Goal: Task Accomplishment & Management: Manage account settings

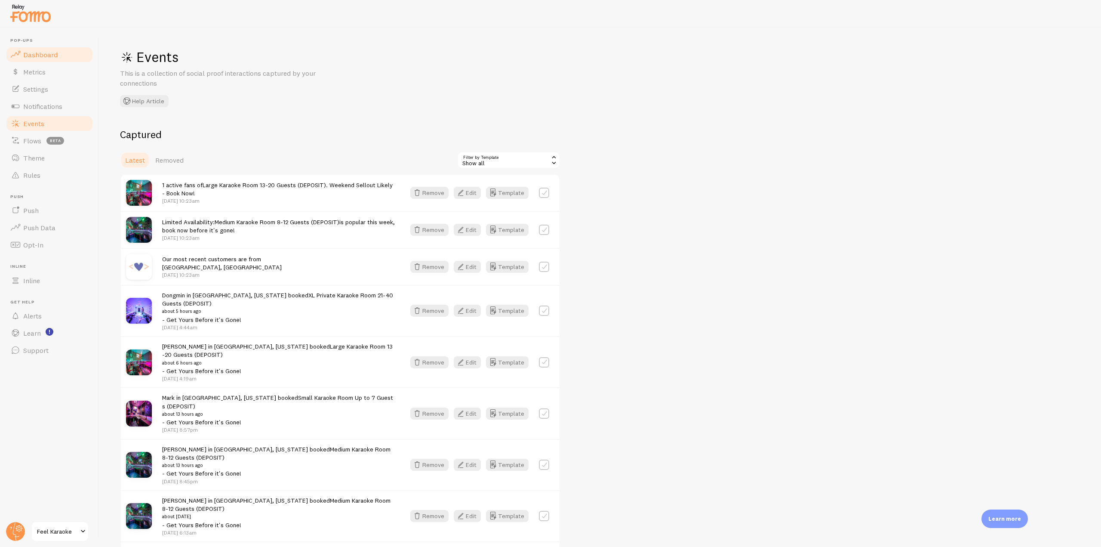
click at [51, 52] on span "Dashboard" at bounding box center [40, 54] width 34 height 9
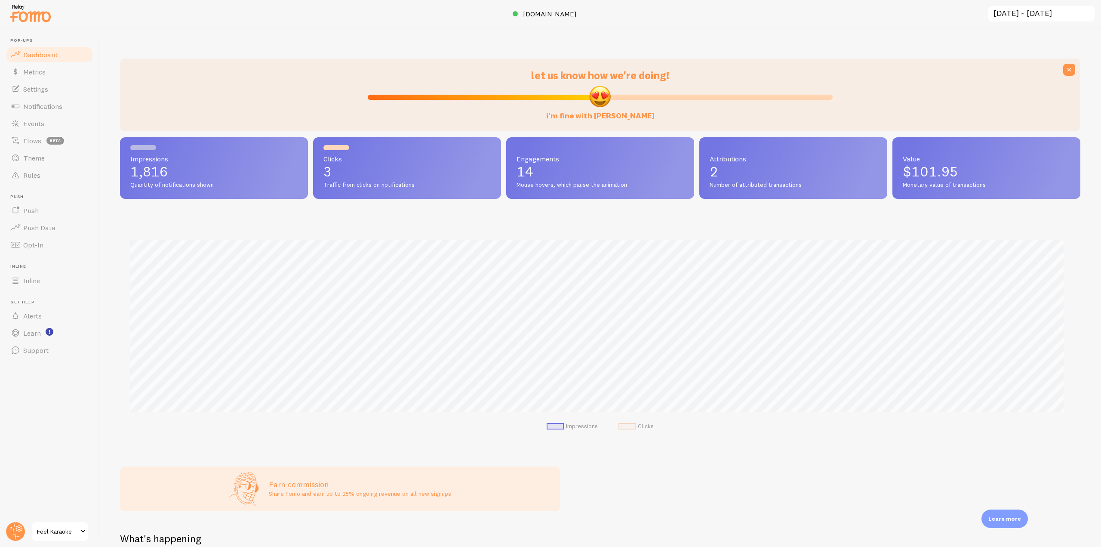
scroll to position [226, 954]
click at [42, 95] on link "Settings" at bounding box center [49, 88] width 89 height 17
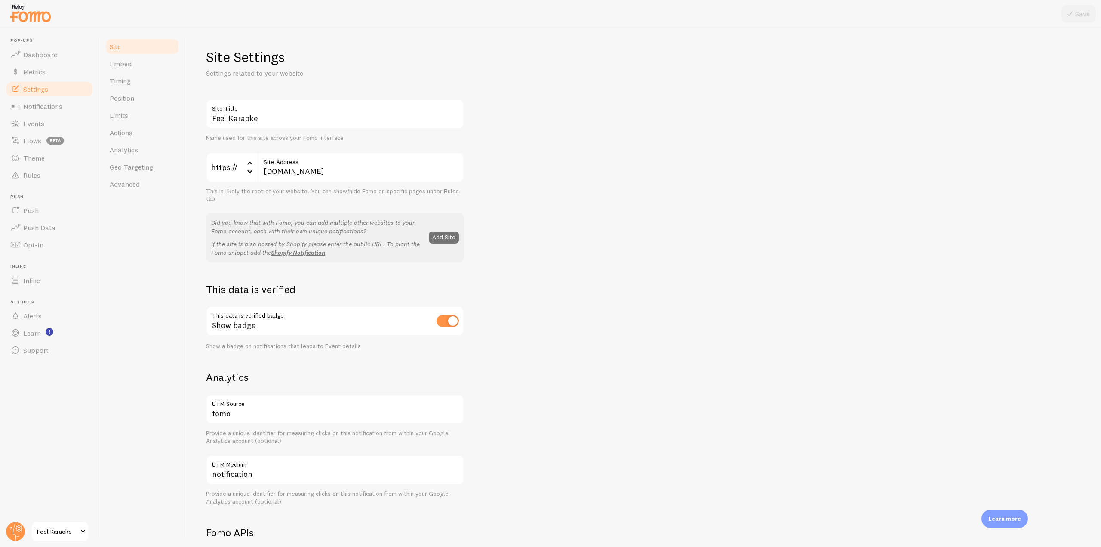
click at [42, 95] on link "Settings" at bounding box center [49, 88] width 89 height 17
click at [43, 106] on span "Notifications" at bounding box center [42, 106] width 39 height 9
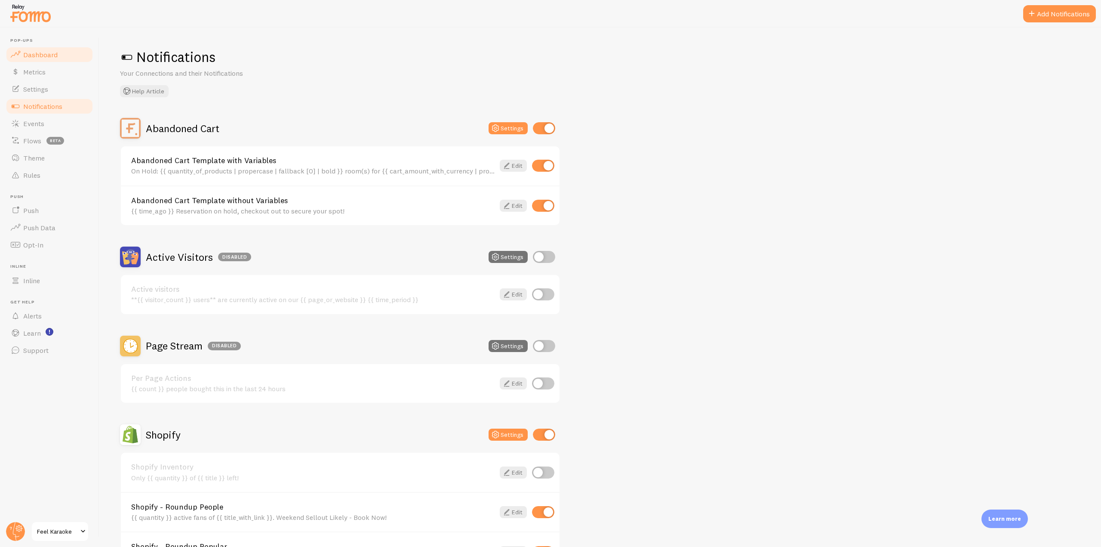
click at [52, 55] on span "Dashboard" at bounding box center [40, 54] width 34 height 9
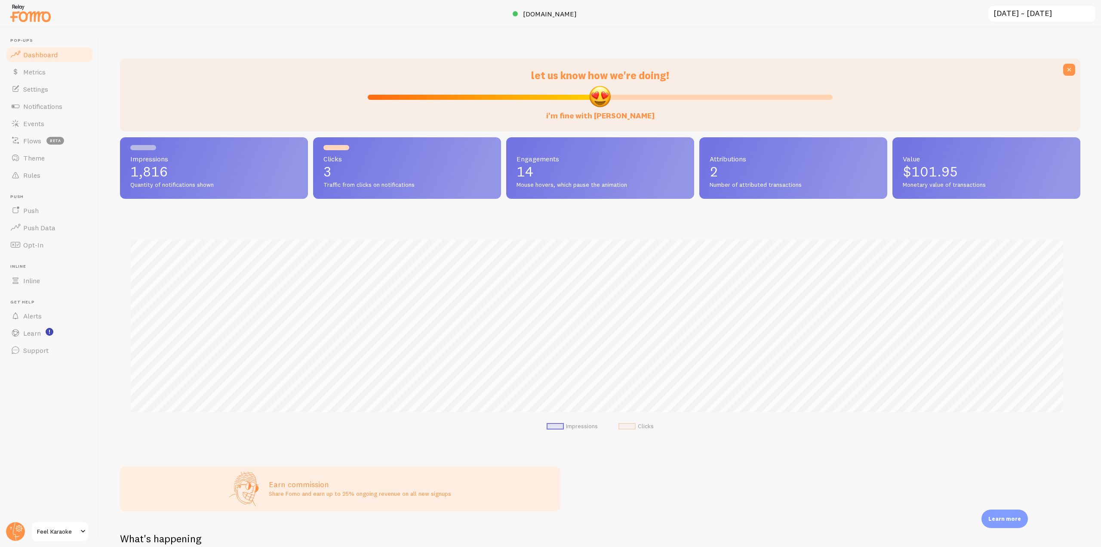
scroll to position [226, 954]
click at [50, 135] on link "Flows beta" at bounding box center [49, 140] width 89 height 17
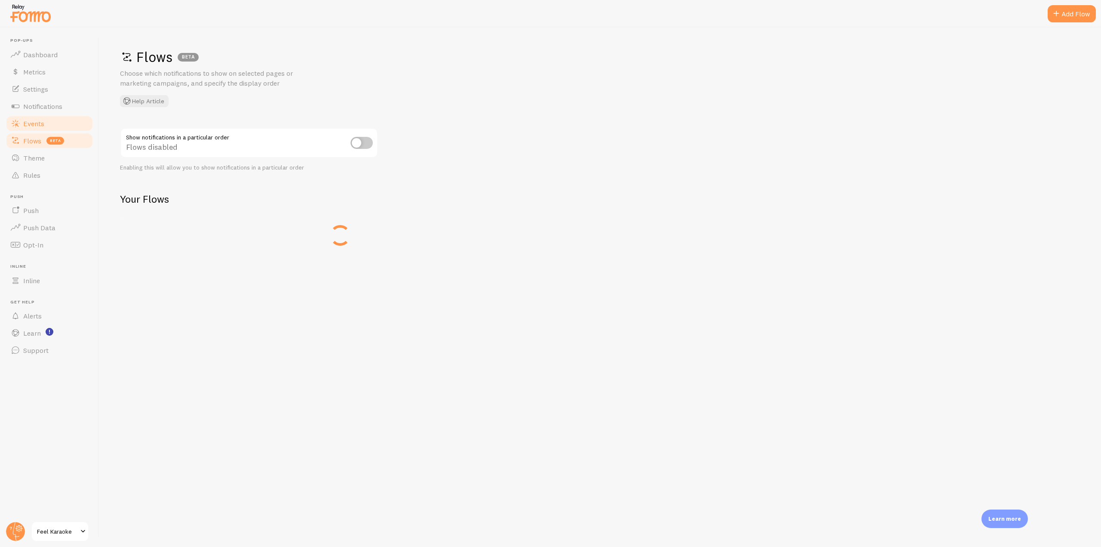
click at [50, 122] on link "Events" at bounding box center [49, 123] width 89 height 17
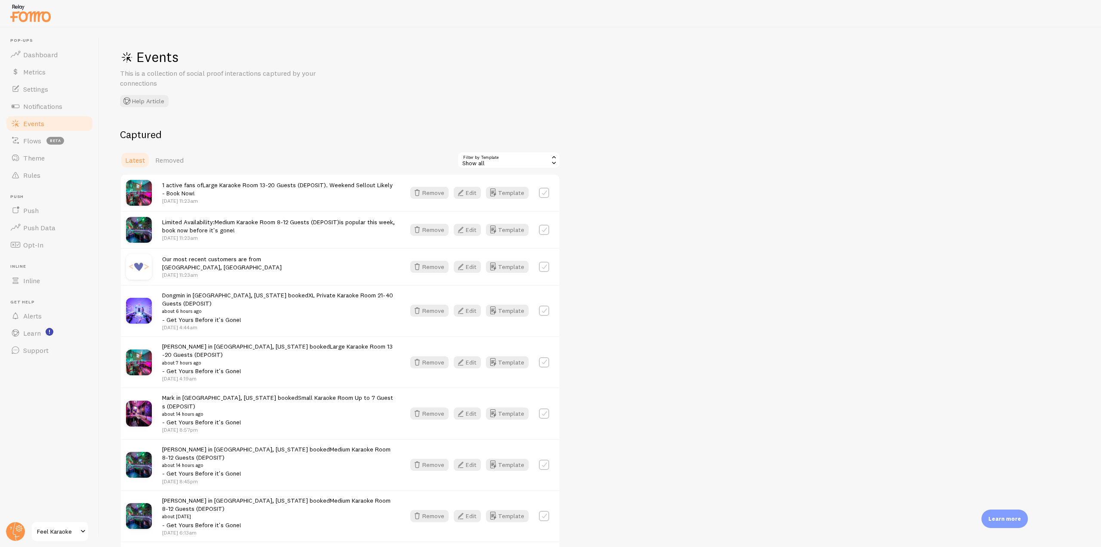
click at [42, 22] on img at bounding box center [30, 13] width 43 height 22
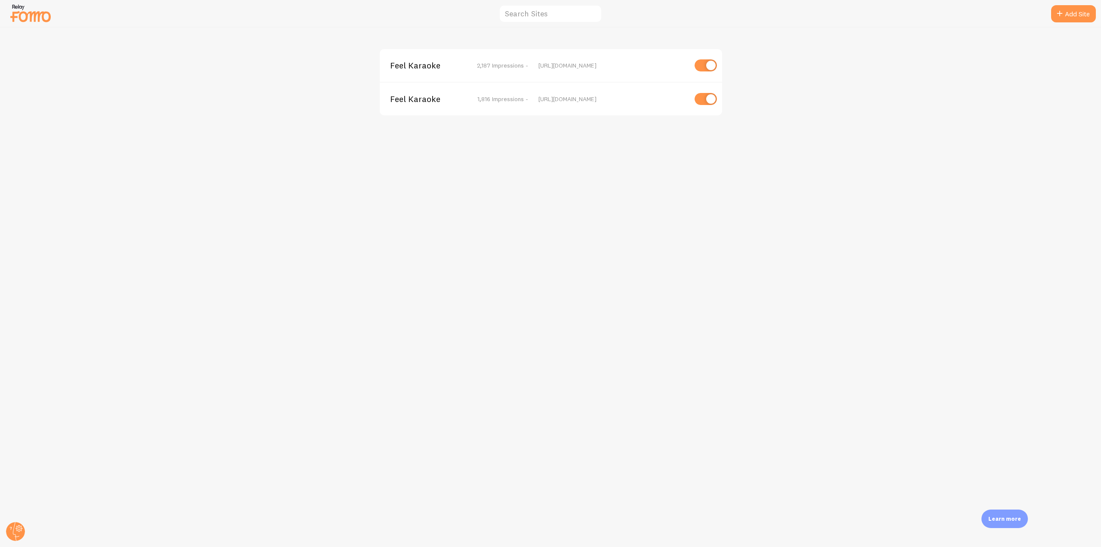
click at [412, 104] on div "Feel Karaoke 1,816 Impressions - [URL][DOMAIN_NAME]" at bounding box center [551, 99] width 342 height 34
click at [412, 95] on span "Feel Karaoke" at bounding box center [424, 99] width 69 height 8
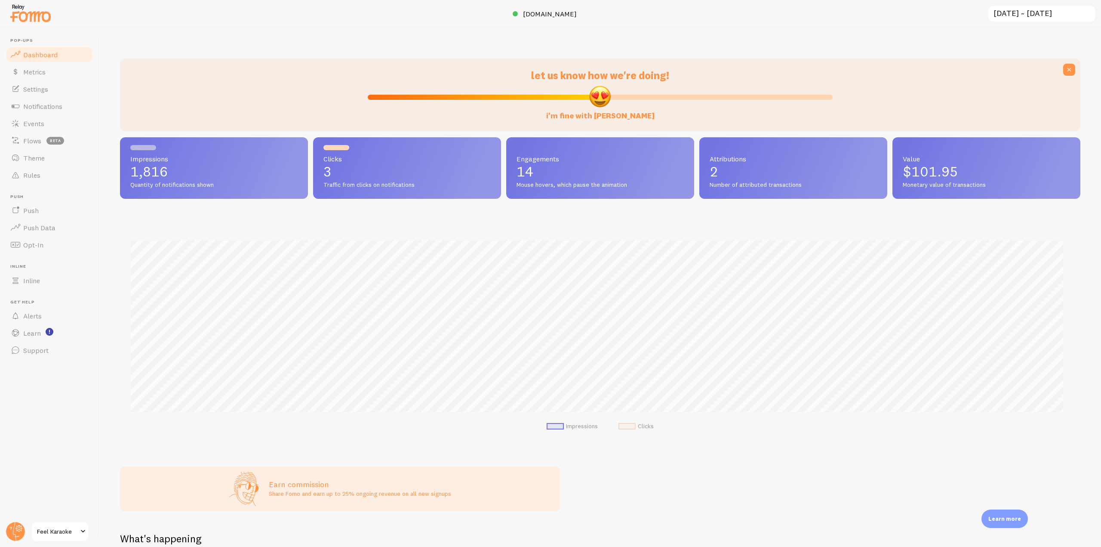
scroll to position [226, 954]
click at [551, 14] on span "[DOMAIN_NAME]" at bounding box center [550, 13] width 54 height 9
click at [60, 123] on link "Events" at bounding box center [49, 123] width 89 height 17
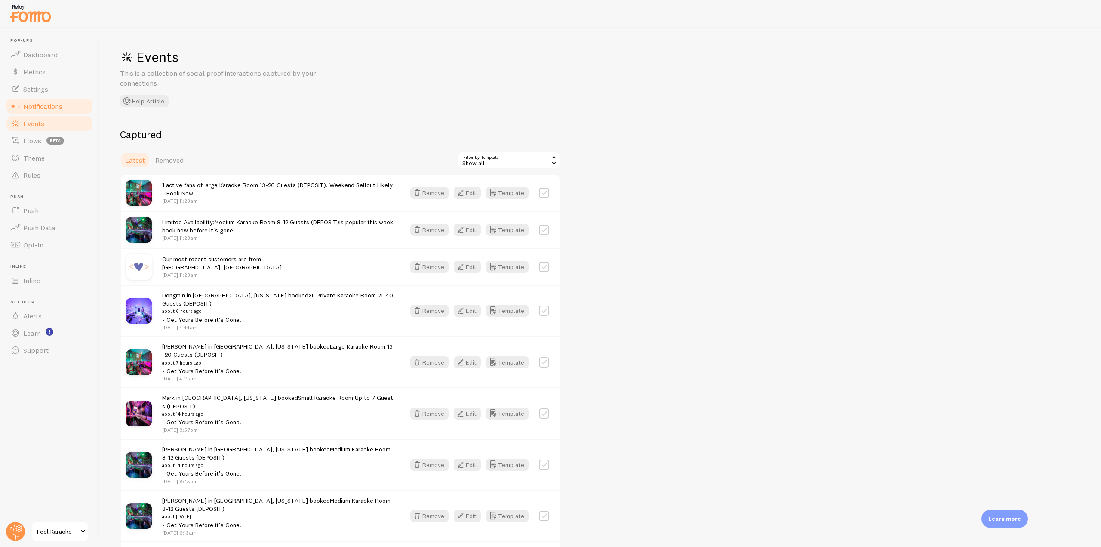
click at [60, 107] on span "Notifications" at bounding box center [42, 106] width 39 height 9
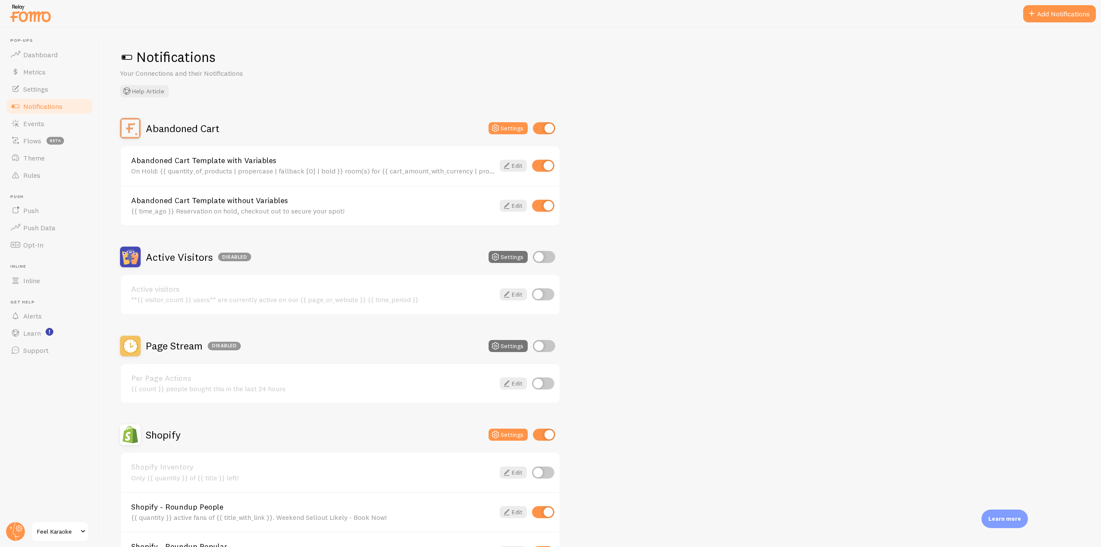
click at [19, 16] on img at bounding box center [30, 13] width 43 height 22
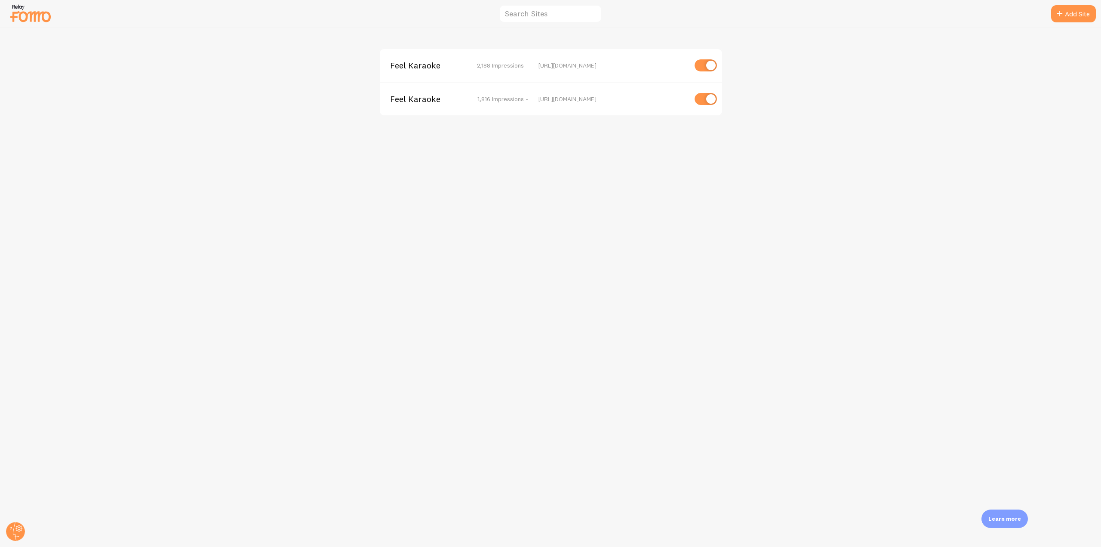
click at [411, 69] on span "Feel Karaoke" at bounding box center [424, 66] width 69 height 8
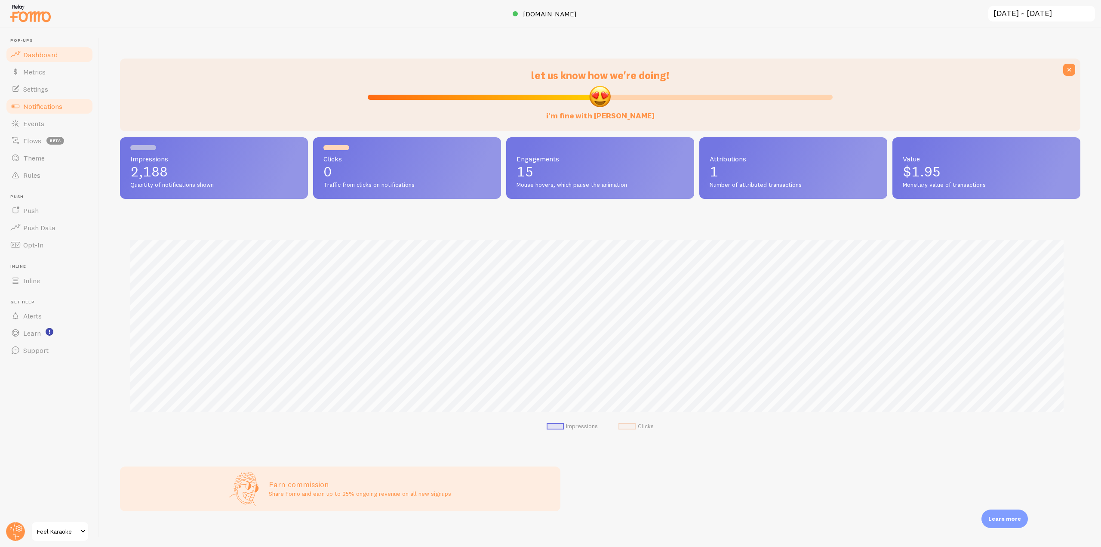
scroll to position [226, 954]
click at [65, 111] on link "Notifications" at bounding box center [49, 106] width 89 height 17
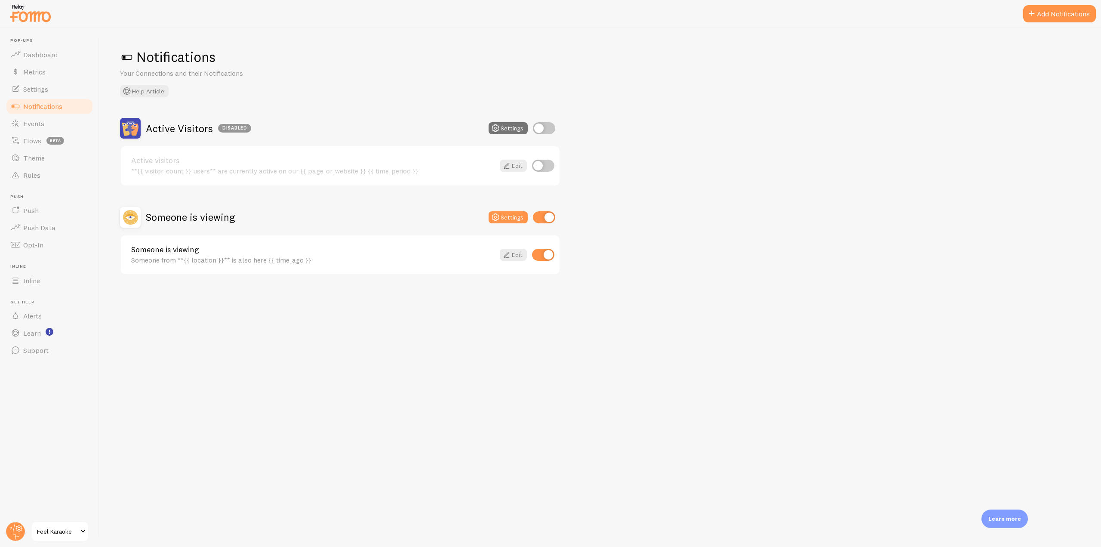
click at [545, 130] on input "checkbox" at bounding box center [544, 128] width 22 height 12
checkbox input "true"
click at [552, 168] on input "checkbox" at bounding box center [543, 166] width 22 height 12
checkbox input "true"
click at [169, 132] on h2 "Active Visitors" at bounding box center [179, 128] width 67 height 13
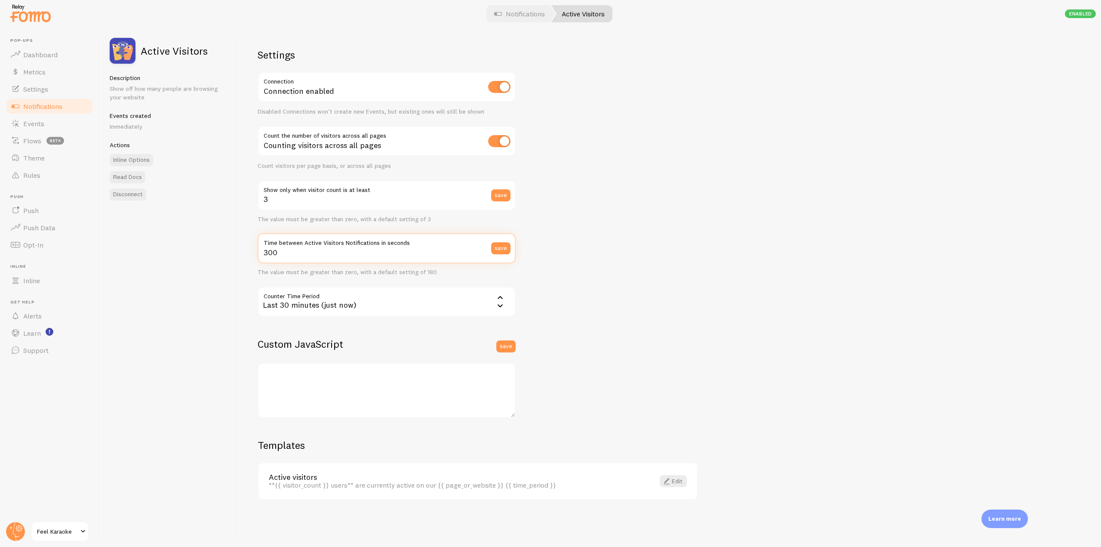
drag, startPoint x: 287, startPoint y: 257, endPoint x: 245, endPoint y: 256, distance: 42.6
click at [245, 256] on div "Settings Connection Connection enabled Disabled Connections won't create new Ev…" at bounding box center [669, 287] width 864 height 519
type input "100"
click at [504, 250] on button "save" at bounding box center [500, 248] width 19 height 12
click at [29, 111] on link "Notifications" at bounding box center [49, 106] width 89 height 17
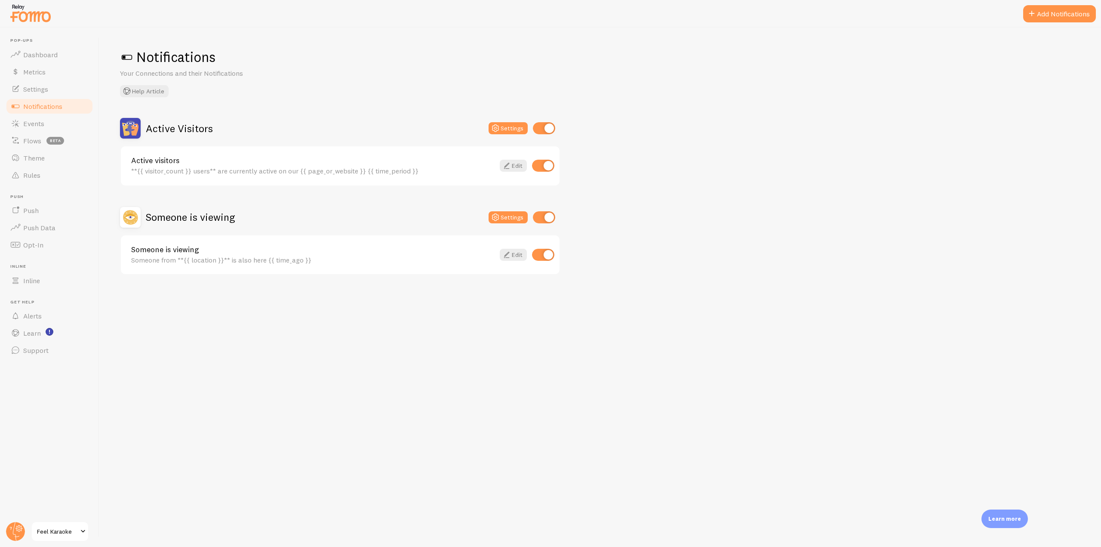
click at [544, 126] on input "checkbox" at bounding box center [544, 128] width 22 height 12
checkbox input "false"
click at [38, 23] on img at bounding box center [30, 13] width 43 height 22
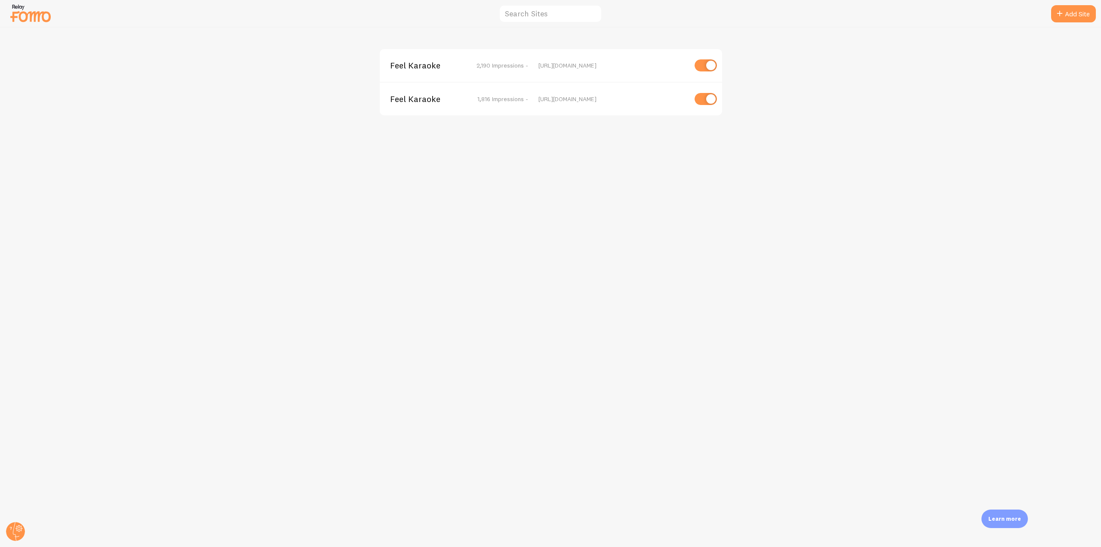
click at [428, 101] on span "Feel Karaoke" at bounding box center [424, 99] width 69 height 8
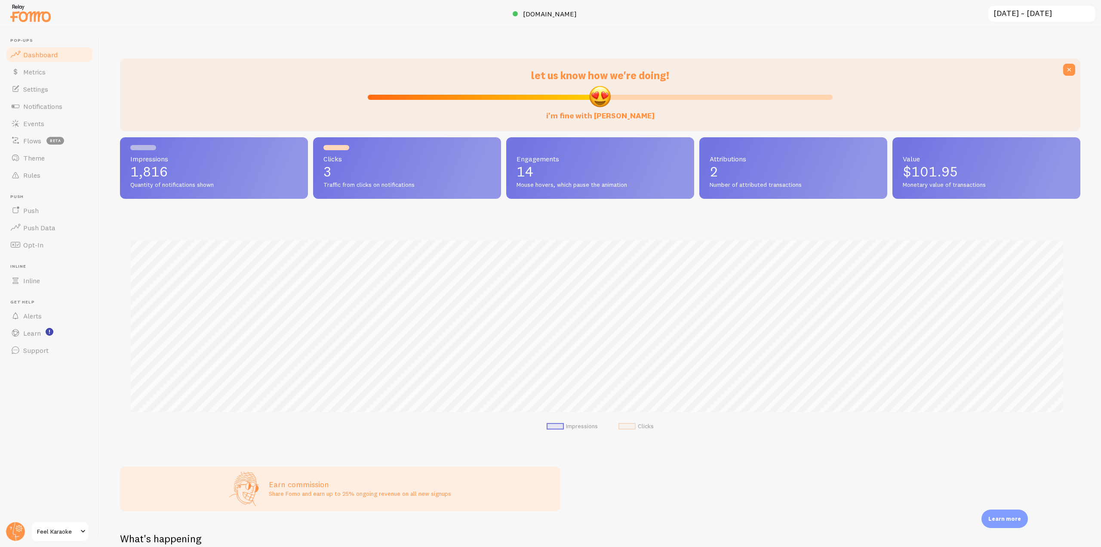
scroll to position [226, 954]
click at [538, 11] on span "[DOMAIN_NAME]" at bounding box center [550, 13] width 54 height 9
